Goal: Information Seeking & Learning: Learn about a topic

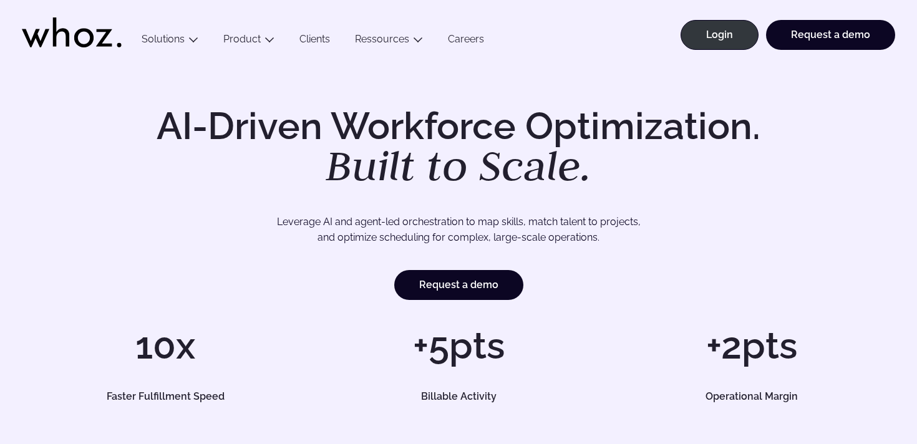
click at [514, 164] on em "Built to Scale." at bounding box center [459, 165] width 266 height 55
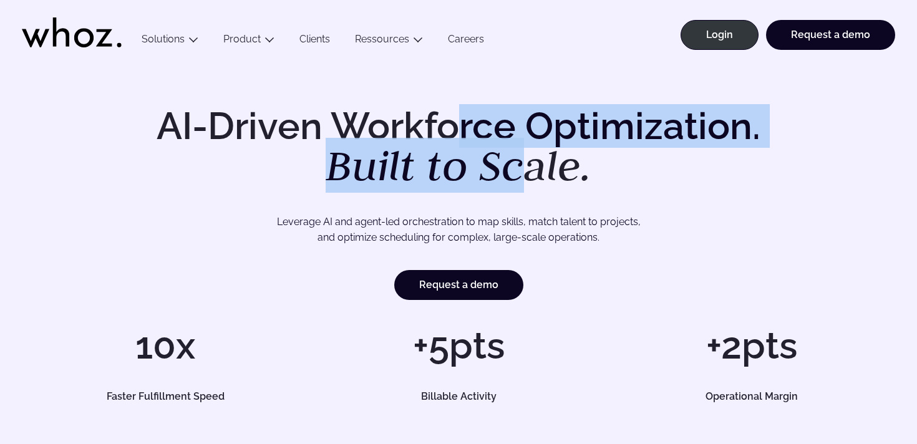
drag, startPoint x: 459, startPoint y: 128, endPoint x: 517, endPoint y: 159, distance: 65.9
click at [517, 159] on h1 "AI-Driven Workforce Optimization. Built to Scale." at bounding box center [458, 147] width 639 height 80
click at [517, 159] on em "Built to Scale." at bounding box center [459, 165] width 266 height 55
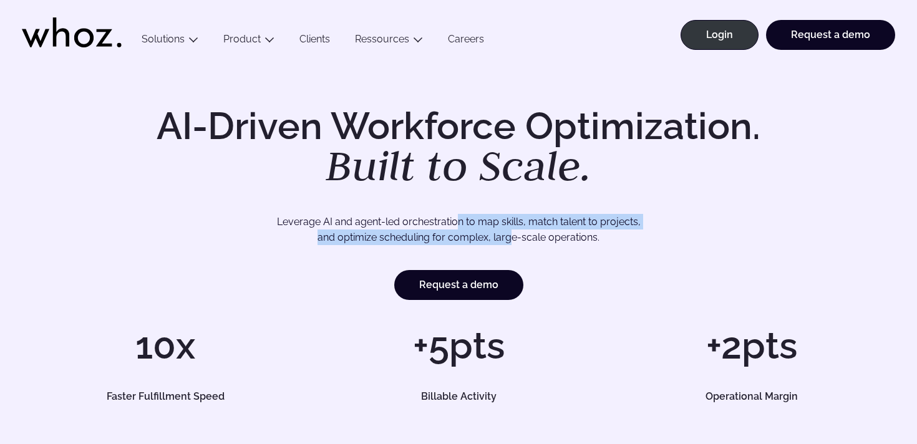
drag, startPoint x: 455, startPoint y: 220, endPoint x: 510, endPoint y: 236, distance: 57.7
click at [510, 236] on p "Leverage AI and agent-led orchestration to map skills, match talent to projects…" at bounding box center [459, 230] width 781 height 32
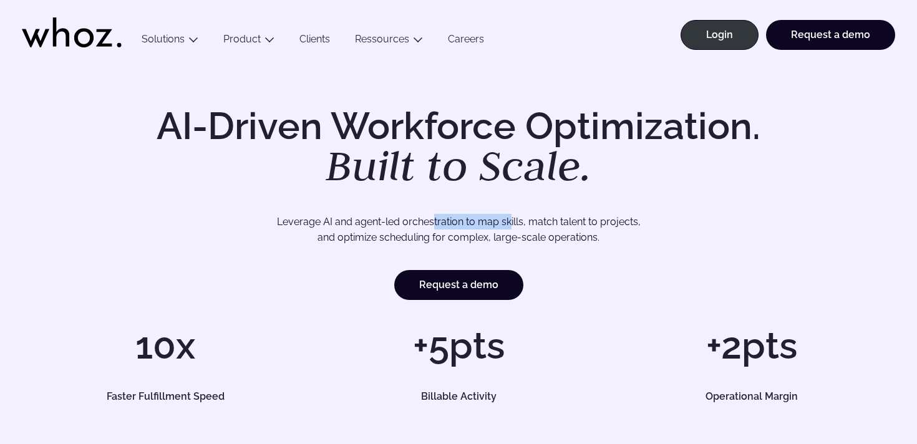
drag, startPoint x: 434, startPoint y: 229, endPoint x: 510, endPoint y: 228, distance: 76.1
click at [510, 228] on p "Leverage AI and agent-led orchestration to map skills, match talent to projects…" at bounding box center [459, 230] width 781 height 32
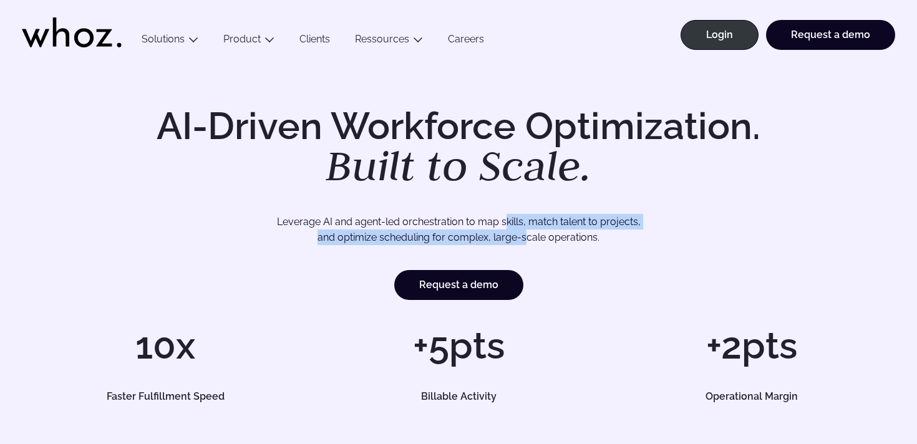
drag, startPoint x: 506, startPoint y: 222, endPoint x: 529, endPoint y: 242, distance: 29.6
click at [529, 242] on p "Leverage AI and agent-led orchestration to map skills, match talent to projects…" at bounding box center [459, 230] width 781 height 32
drag, startPoint x: 518, startPoint y: 228, endPoint x: 528, endPoint y: 238, distance: 13.7
click at [528, 238] on p "Leverage AI and agent-led orchestration to map skills, match talent to projects…" at bounding box center [459, 230] width 781 height 32
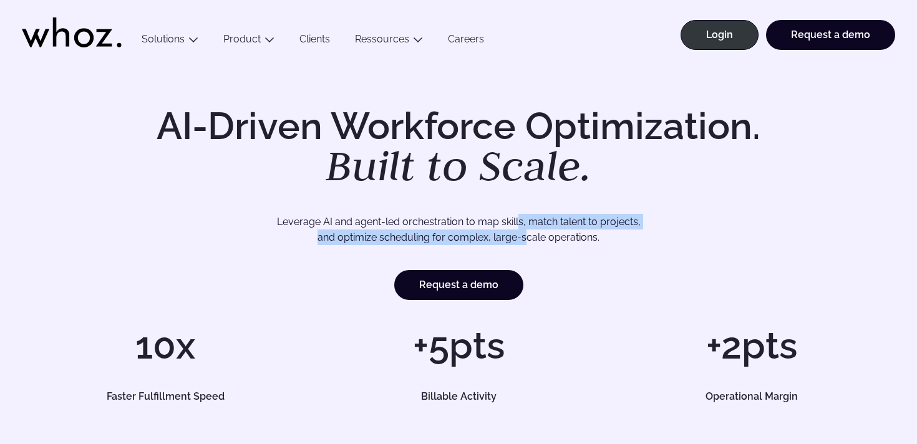
click at [528, 238] on p "Leverage AI and agent-led orchestration to map skills, match talent to projects…" at bounding box center [459, 230] width 781 height 32
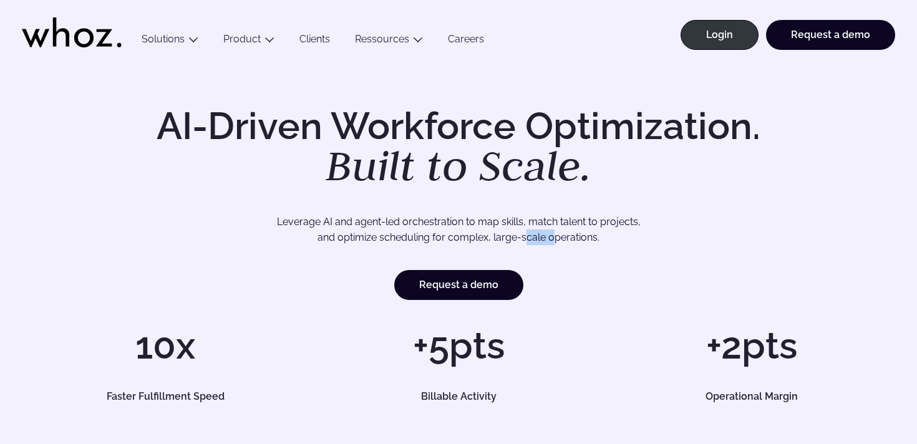
drag, startPoint x: 529, startPoint y: 231, endPoint x: 561, endPoint y: 243, distance: 34.6
click at [561, 243] on p "Leverage AI and agent-led orchestration to map skills, match talent to projects…" at bounding box center [459, 230] width 781 height 32
click at [562, 243] on p "Leverage AI and agent-led orchestration to map skills, match talent to projects…" at bounding box center [459, 230] width 781 height 32
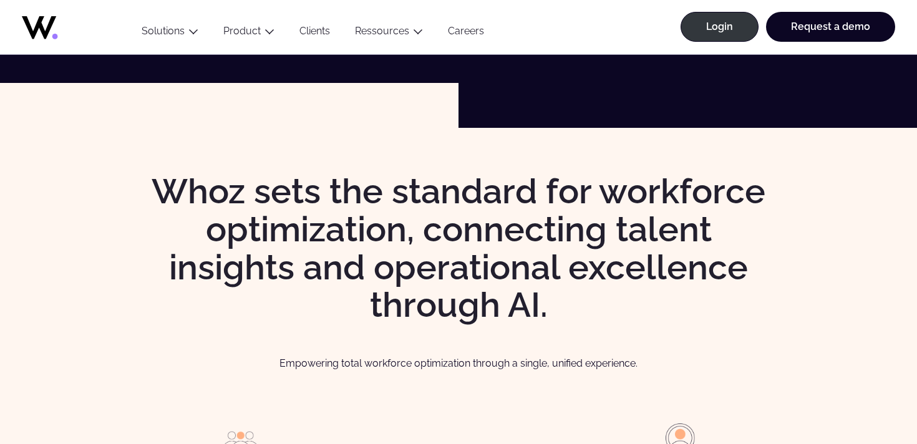
scroll to position [1224, 0]
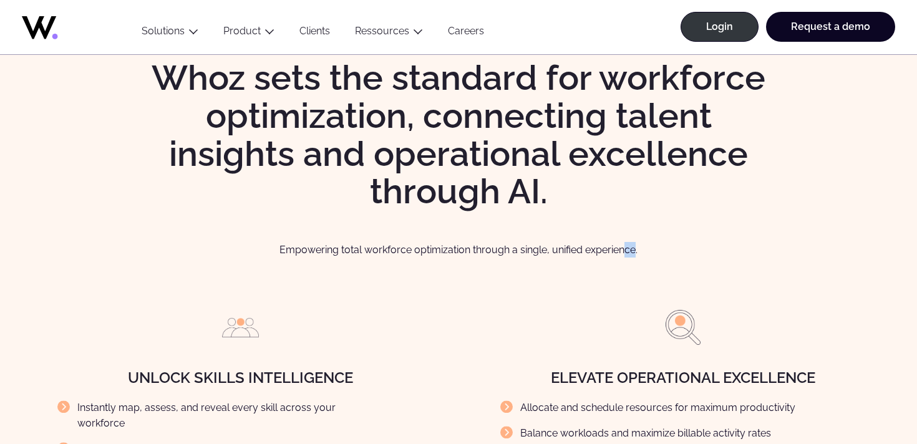
drag, startPoint x: 624, startPoint y: 248, endPoint x: 635, endPoint y: 248, distance: 10.6
click at [635, 248] on p "Empowering total workforce optimization through a single, unified experience." at bounding box center [458, 250] width 867 height 16
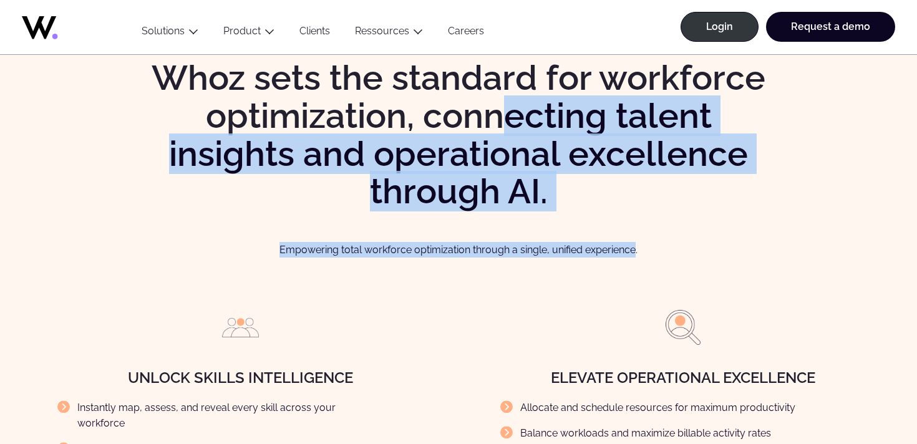
drag, startPoint x: 635, startPoint y: 248, endPoint x: 498, endPoint y: 119, distance: 188.1
click at [498, 119] on div "Whoz sets the standard for workforce optimization, connecting talent insights a…" at bounding box center [458, 341] width 867 height 564
click at [498, 119] on h2 "Whoz sets the standard for workforce optimization, connecting talent insights a…" at bounding box center [458, 135] width 639 height 152
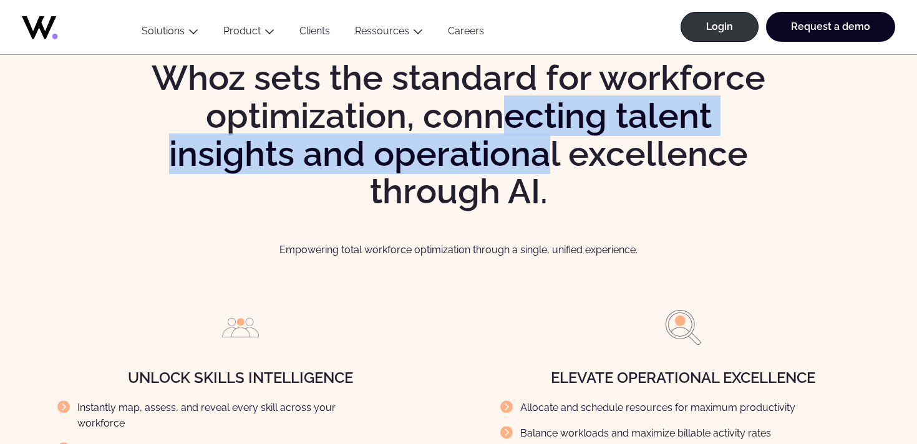
drag, startPoint x: 498, startPoint y: 113, endPoint x: 545, endPoint y: 167, distance: 72.1
click at [545, 167] on h2 "Whoz sets the standard for workforce optimization, connecting talent insights a…" at bounding box center [458, 135] width 639 height 152
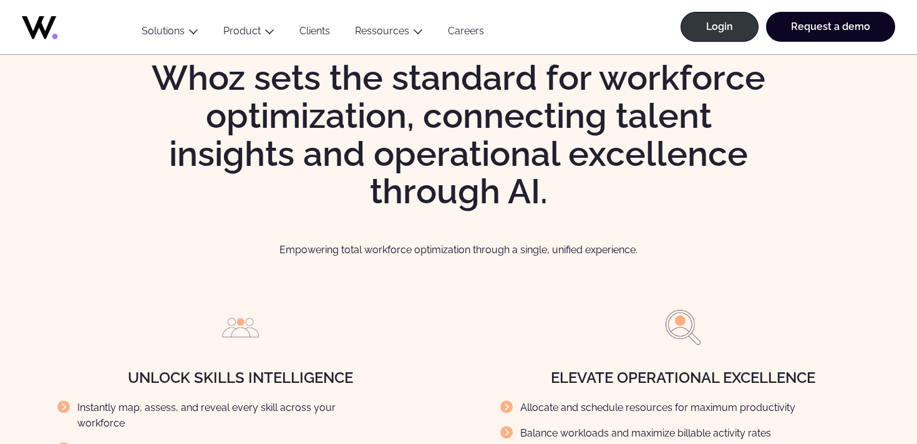
drag, startPoint x: 547, startPoint y: 151, endPoint x: 557, endPoint y: 160, distance: 13.2
click at [557, 160] on h2 "Whoz sets the standard for workforce optimization, connecting talent insights a…" at bounding box center [458, 135] width 639 height 152
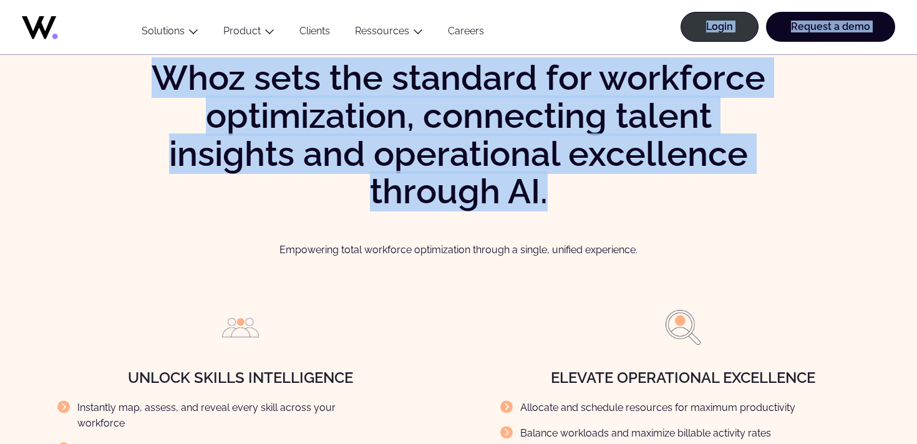
drag, startPoint x: 465, startPoint y: 48, endPoint x: 561, endPoint y: 181, distance: 164.0
click at [561, 181] on h2 "Whoz sets the standard for workforce optimization, connecting talent insights a…" at bounding box center [458, 135] width 639 height 152
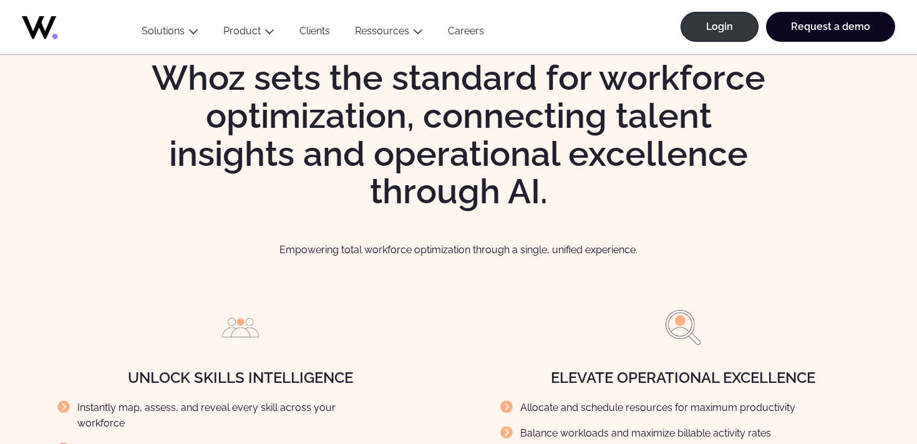
scroll to position [1202, 0]
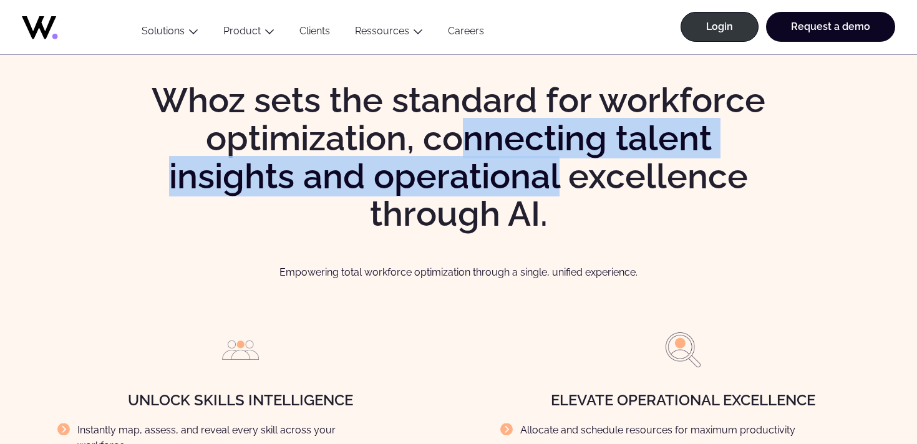
drag, startPoint x: 457, startPoint y: 129, endPoint x: 559, endPoint y: 195, distance: 121.9
click at [559, 195] on h2 "Whoz sets the standard for workforce optimization, connecting talent insights a…" at bounding box center [458, 158] width 639 height 152
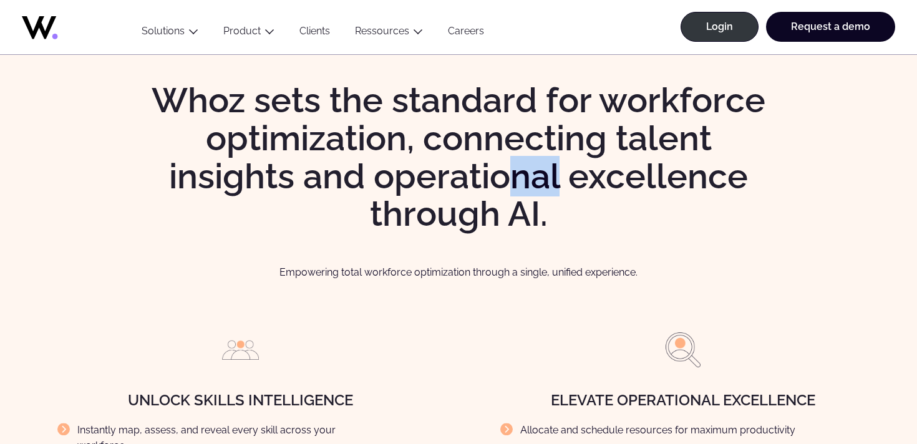
drag, startPoint x: 559, startPoint y: 185, endPoint x: 509, endPoint y: 186, distance: 49.9
click at [509, 186] on h2 "Whoz sets the standard for workforce optimization, connecting talent insights a…" at bounding box center [458, 158] width 639 height 152
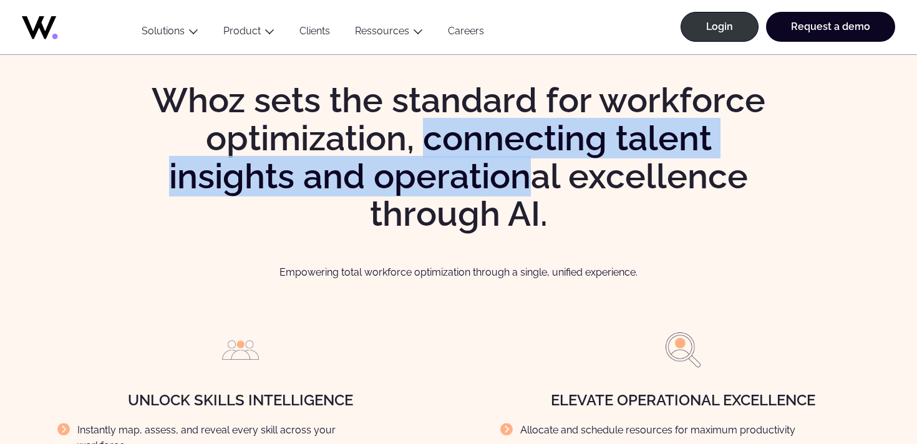
drag, startPoint x: 424, startPoint y: 135, endPoint x: 531, endPoint y: 196, distance: 122.7
click at [531, 196] on h2 "Whoz sets the standard for workforce optimization, connecting talent insights a…" at bounding box center [458, 158] width 639 height 152
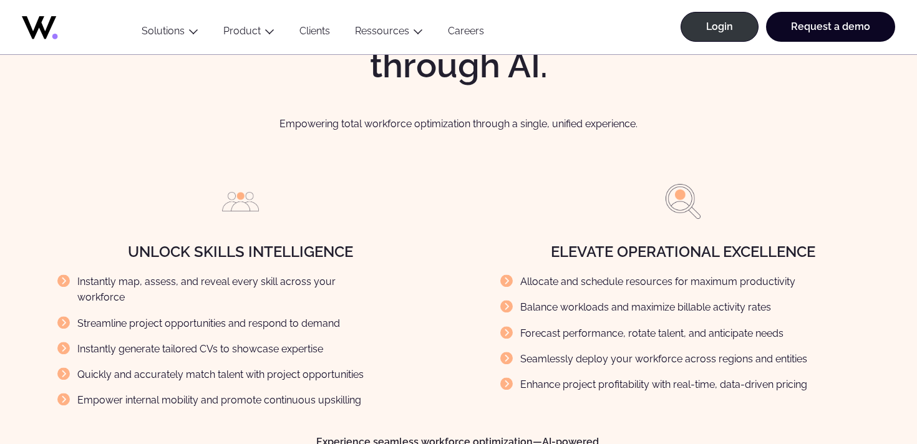
scroll to position [1384, 0]
